Goal: Obtain resource: Download file/media

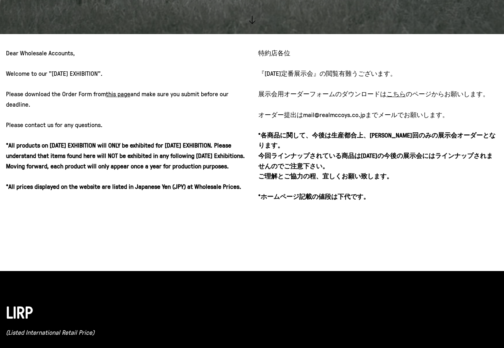
scroll to position [321, 0]
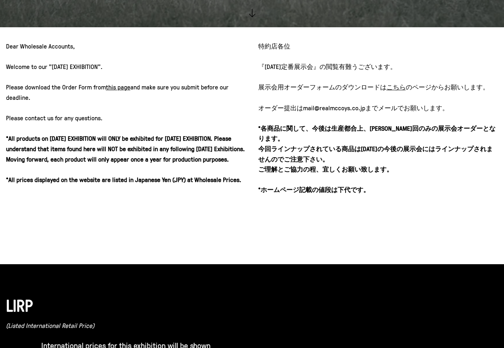
click at [393, 89] on u "こちら" at bounding box center [396, 87] width 19 height 9
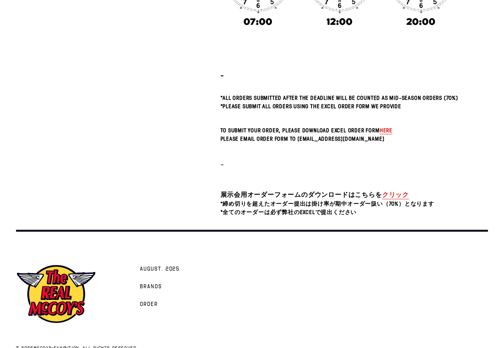
scroll to position [201, 0]
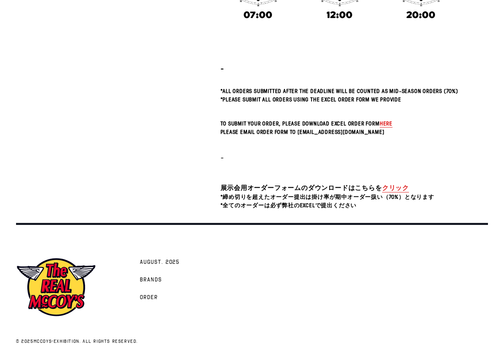
click at [389, 137] on p at bounding box center [340, 142] width 238 height 10
click at [381, 121] on span "here" at bounding box center [386, 124] width 13 height 8
click at [404, 189] on link "クリック" at bounding box center [395, 187] width 27 height 9
click at [389, 124] on span "here" at bounding box center [386, 124] width 13 height 8
click at [258, 194] on span "*締め切りを超えたオーダー提出は掛け率が期中オーダー扱い（70%）となります" at bounding box center [328, 197] width 214 height 8
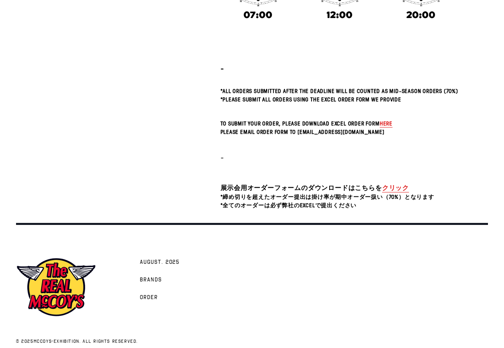
click at [394, 187] on link "クリック" at bounding box center [395, 187] width 27 height 9
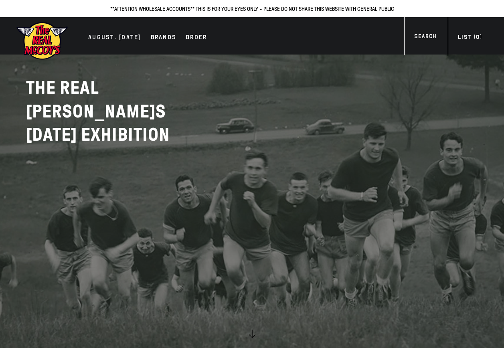
click at [316, 219] on link at bounding box center [252, 174] width 504 height 348
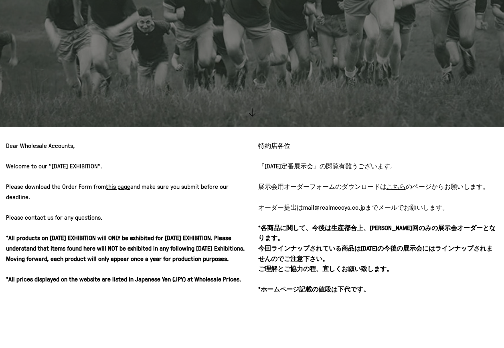
click at [347, 157] on p "特約店各位 『[DATE]定番展示会』の閲覧有難うございます。 展示会用オーダーフォームのダウンロードは こちら のページ からお願いします。 オーダー提出は…" at bounding box center [378, 218] width 240 height 154
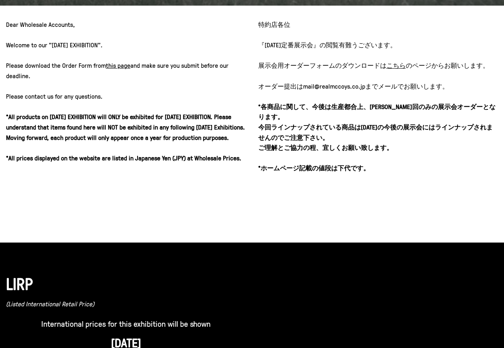
scroll to position [349, 0]
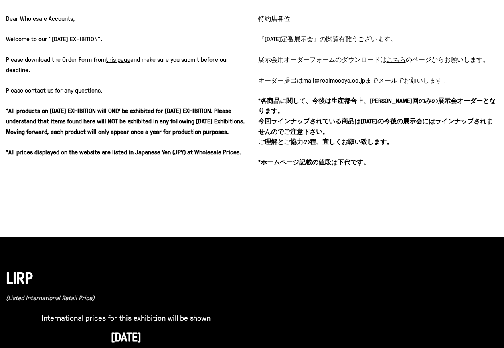
click at [348, 178] on div "特約店各位 『[DATE]定番展示会』の閲覧有難うございます。 展示会用オーダーフォームのダウンロードは こちら のページ からお願いします。 オーダー提出は…" at bounding box center [378, 105] width 240 height 183
